Goal: Navigation & Orientation: Find specific page/section

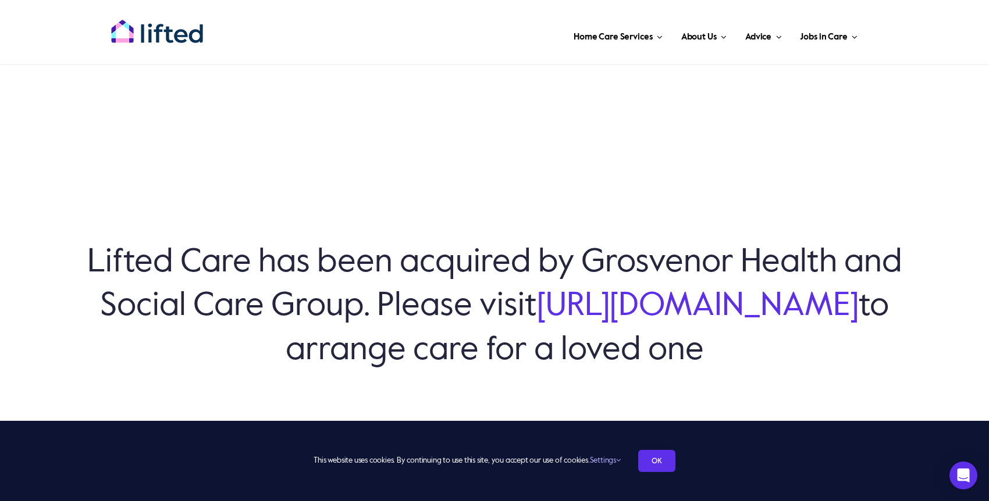
scroll to position [22, 0]
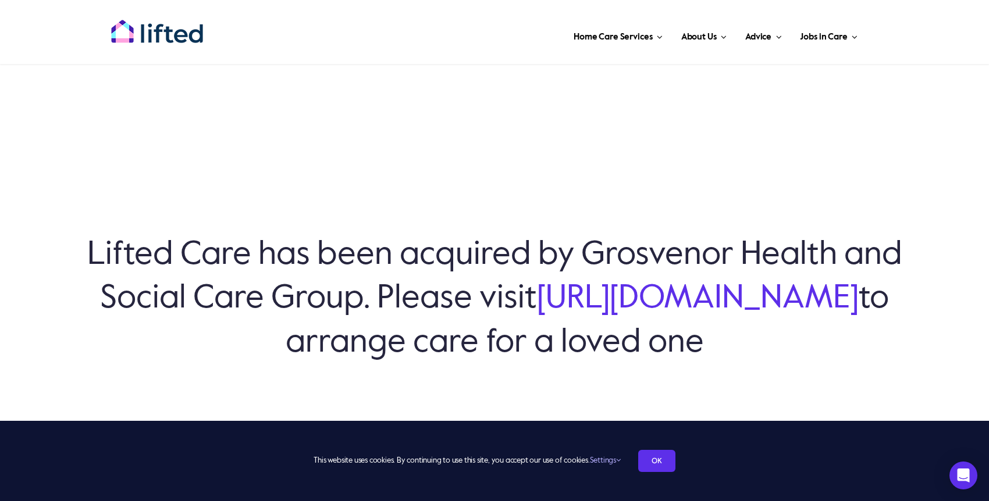
click at [537, 315] on link "[URL][DOMAIN_NAME]" at bounding box center [698, 299] width 322 height 33
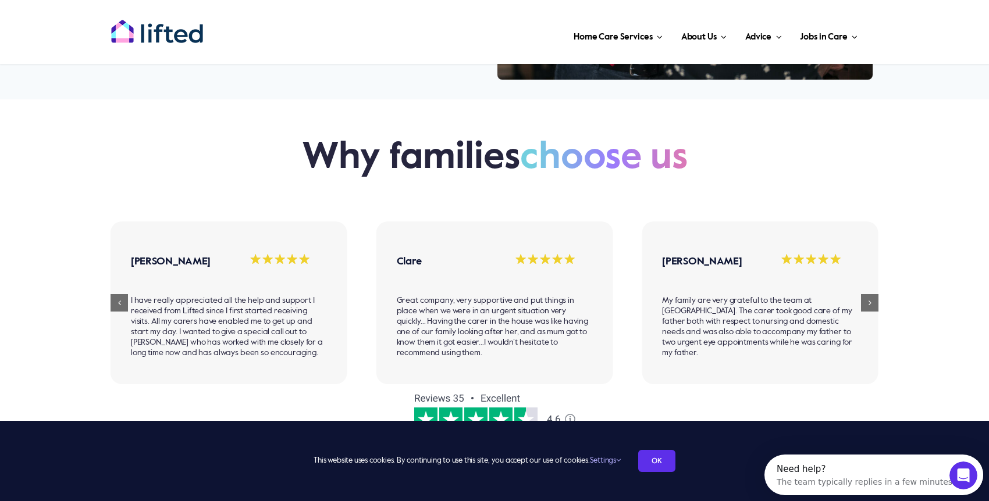
scroll to position [744, 0]
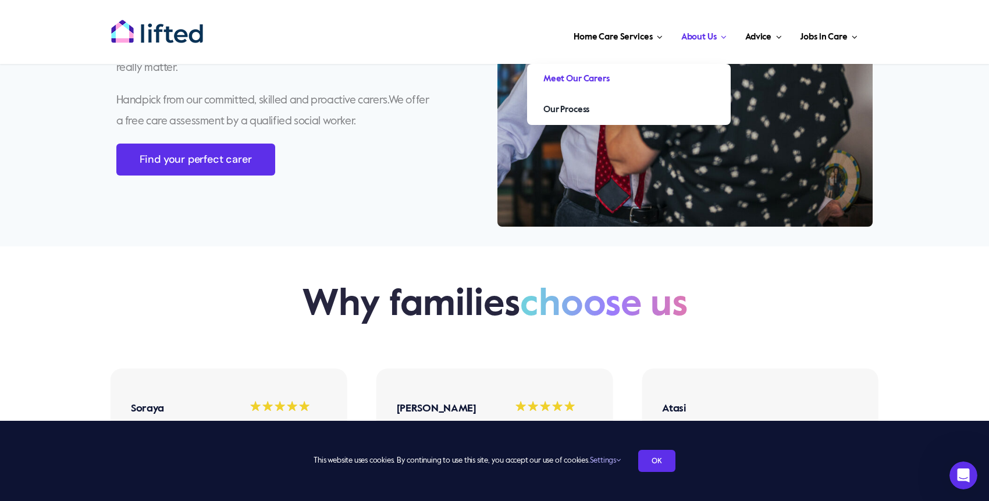
click at [590, 73] on span "Meet Our Carers" at bounding box center [576, 79] width 66 height 19
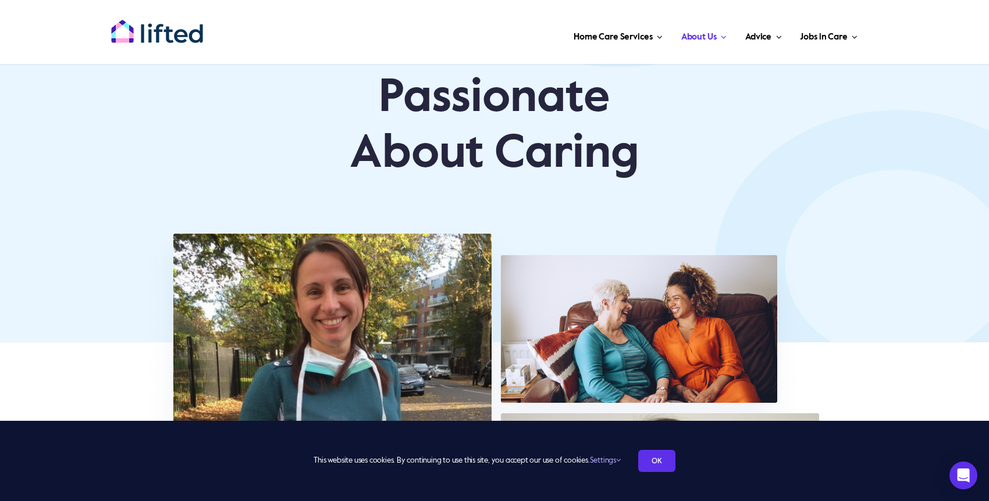
scroll to position [124, 0]
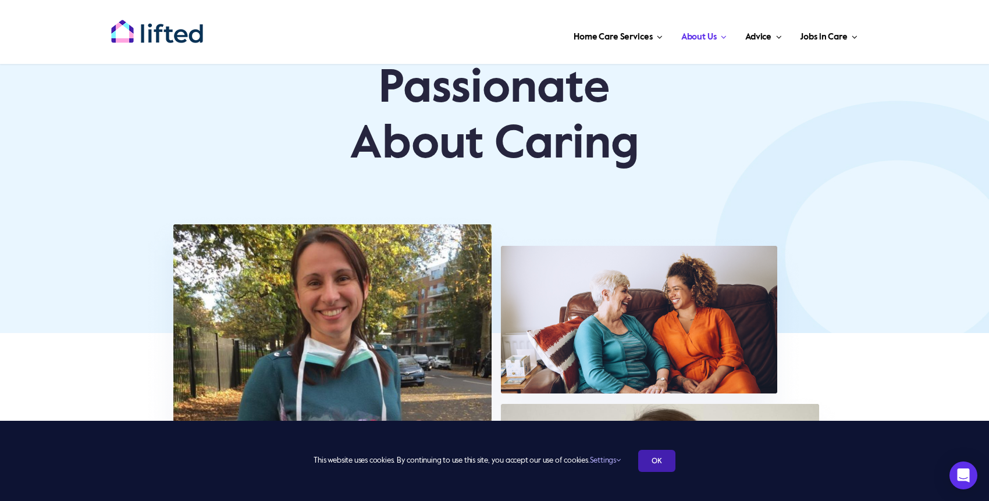
click at [653, 465] on link "OK" at bounding box center [656, 461] width 37 height 22
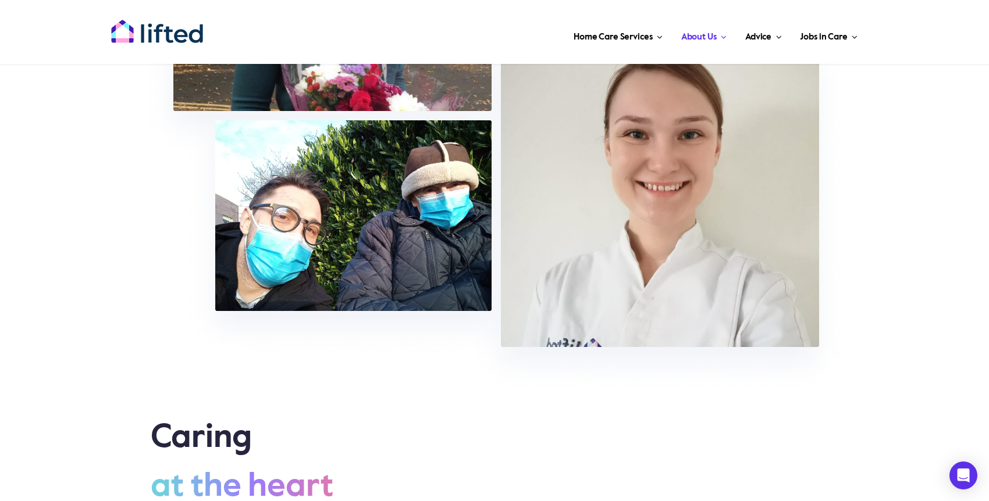
scroll to position [448, 0]
